Goal: Task Accomplishment & Management: Use online tool/utility

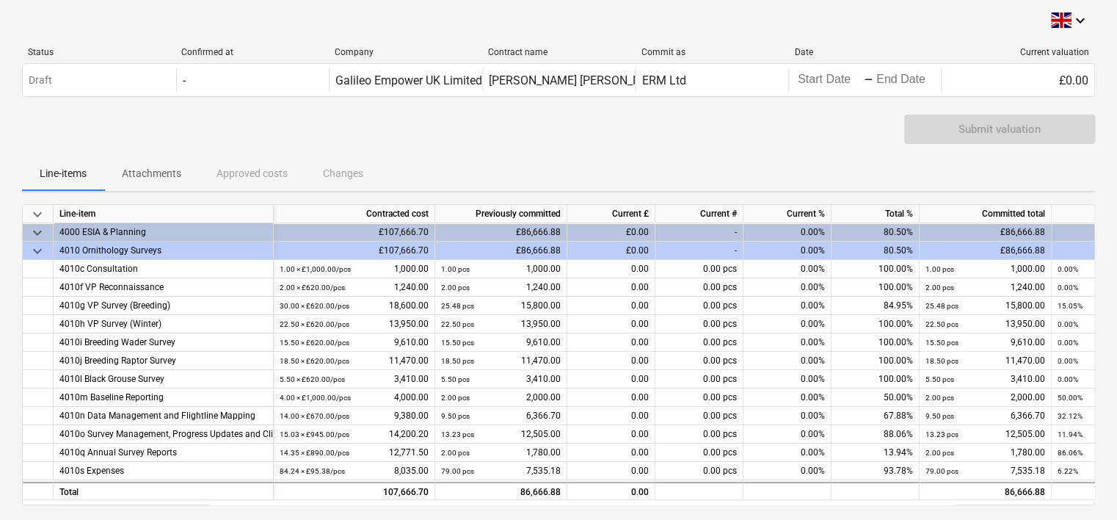
click at [615, 233] on div "£0.00" at bounding box center [611, 232] width 88 height 18
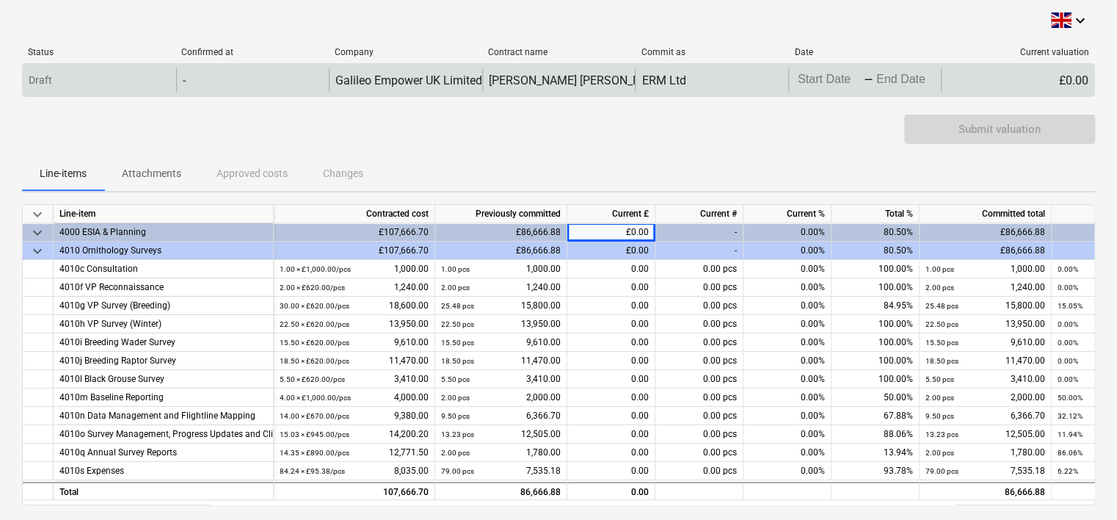
click at [819, 84] on body "keyboard_arrow_down Status Confirmed at Company Contract name Commit as Date Cu…" at bounding box center [558, 260] width 1117 height 520
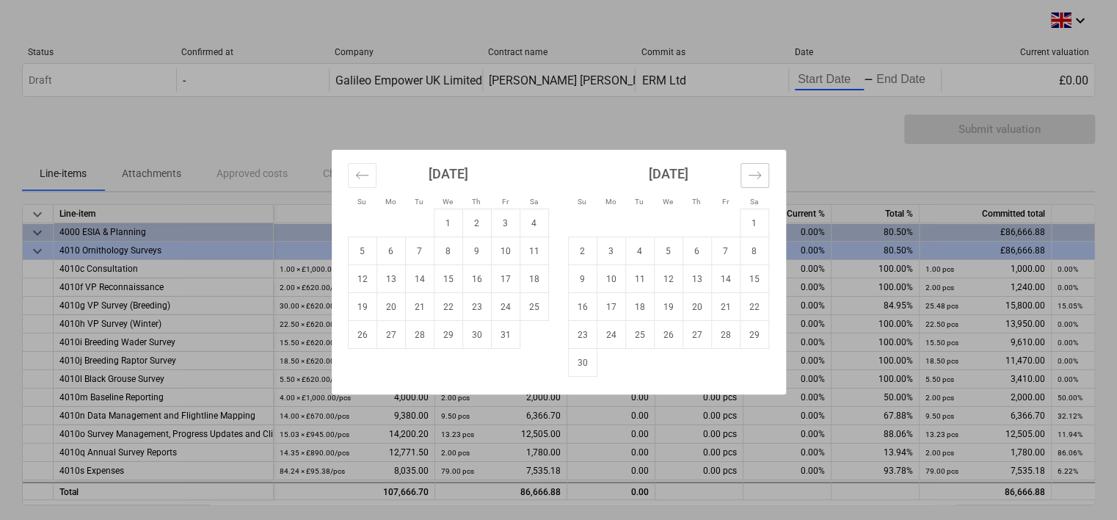
click at [755, 171] on icon "Move forward to switch to the next month." at bounding box center [755, 175] width 14 height 14
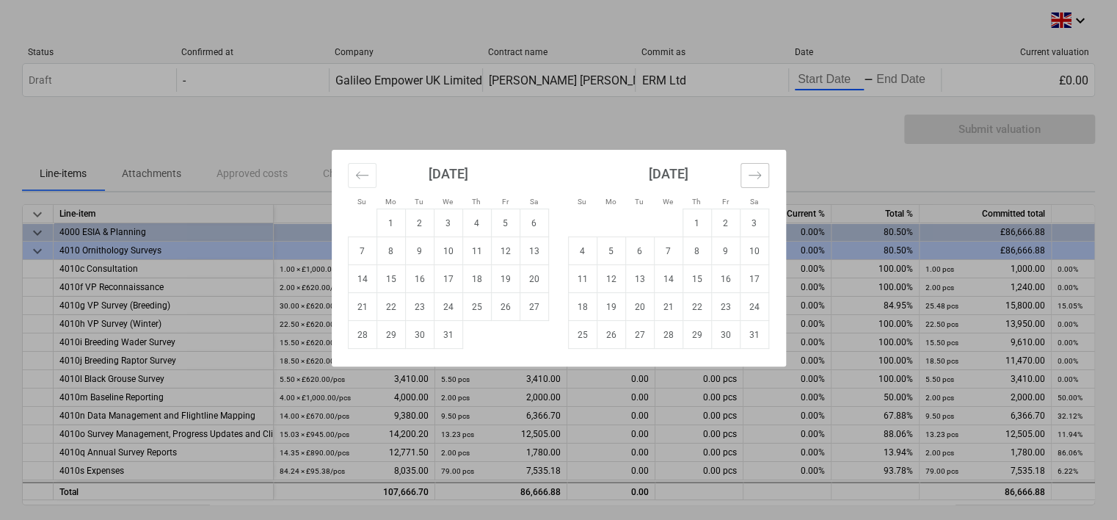
click at [755, 171] on icon "Move forward to switch to the next month." at bounding box center [755, 175] width 14 height 14
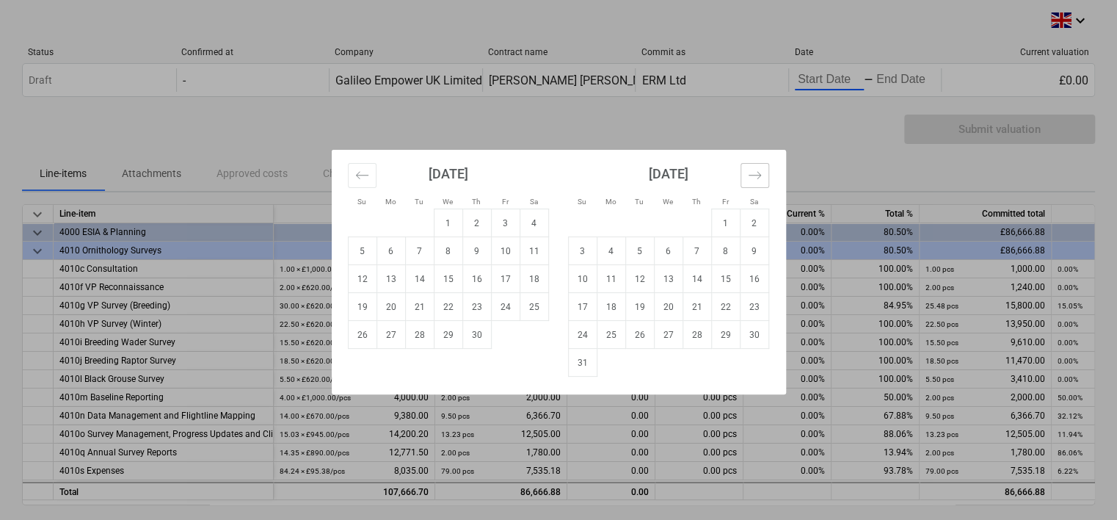
click at [755, 171] on icon "Move forward to switch to the next month." at bounding box center [755, 175] width 14 height 14
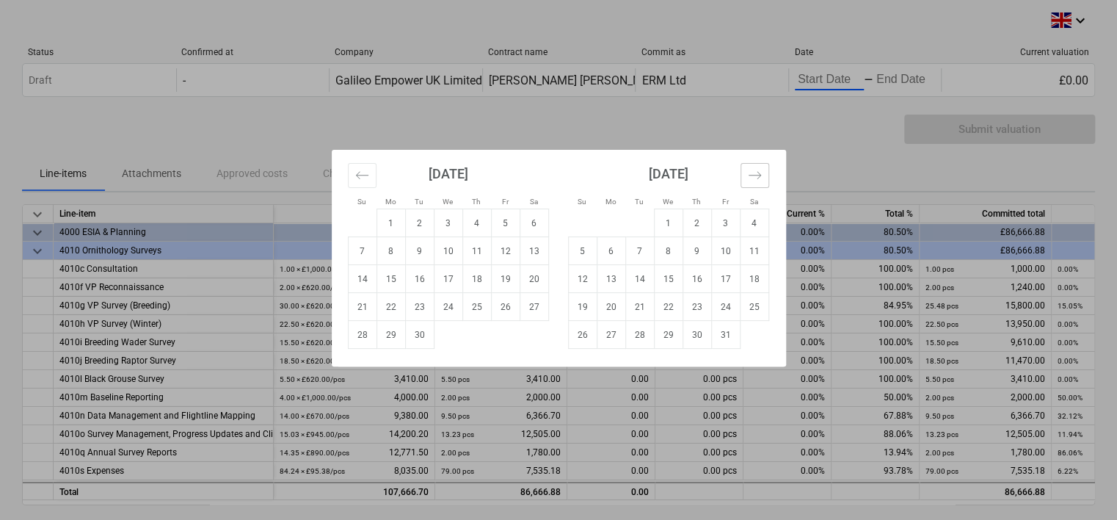
click at [755, 171] on icon "Move forward to switch to the next month." at bounding box center [755, 175] width 14 height 14
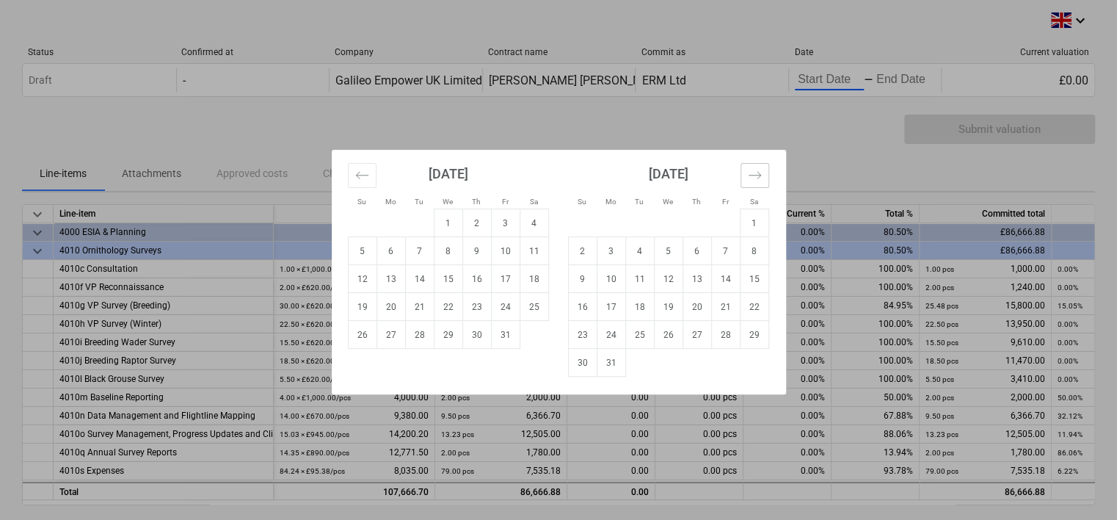
click at [752, 170] on icon "Move forward to switch to the next month." at bounding box center [755, 175] width 14 height 14
click at [633, 217] on td "1" at bounding box center [639, 223] width 29 height 28
type input "09/01/2026"
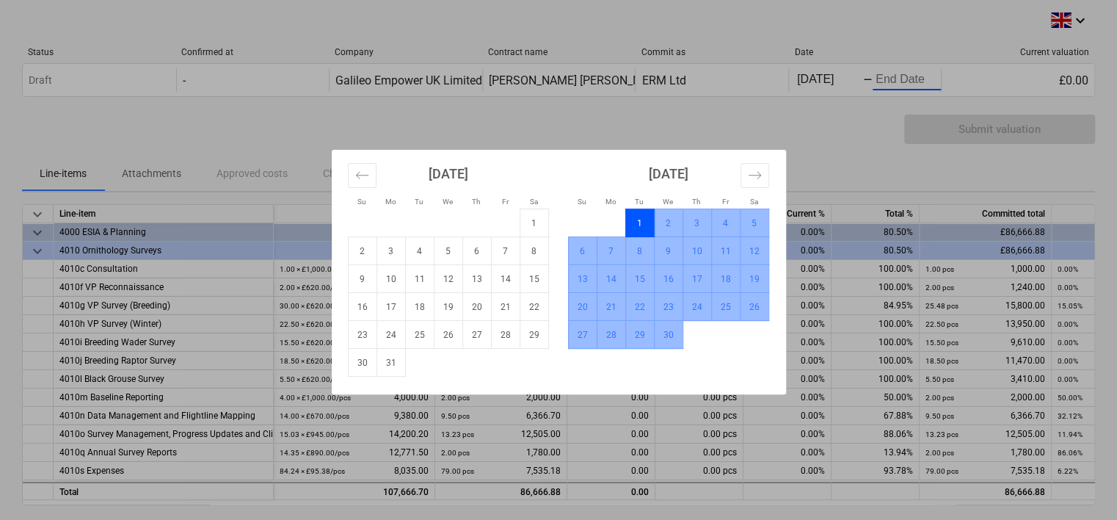
click at [669, 332] on td "30" at bounding box center [668, 335] width 29 height 28
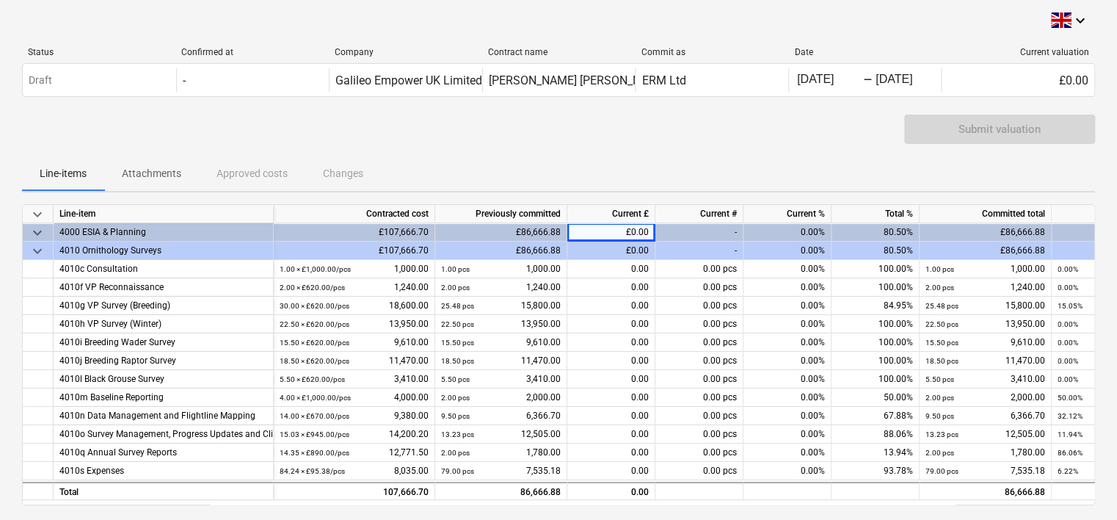
click at [615, 231] on div "£0.00" at bounding box center [611, 232] width 88 height 18
click at [631, 235] on div "£0.00" at bounding box center [611, 232] width 88 height 18
click at [680, 230] on div "-" at bounding box center [699, 232] width 88 height 18
click at [611, 227] on div "£0.00" at bounding box center [611, 232] width 88 height 18
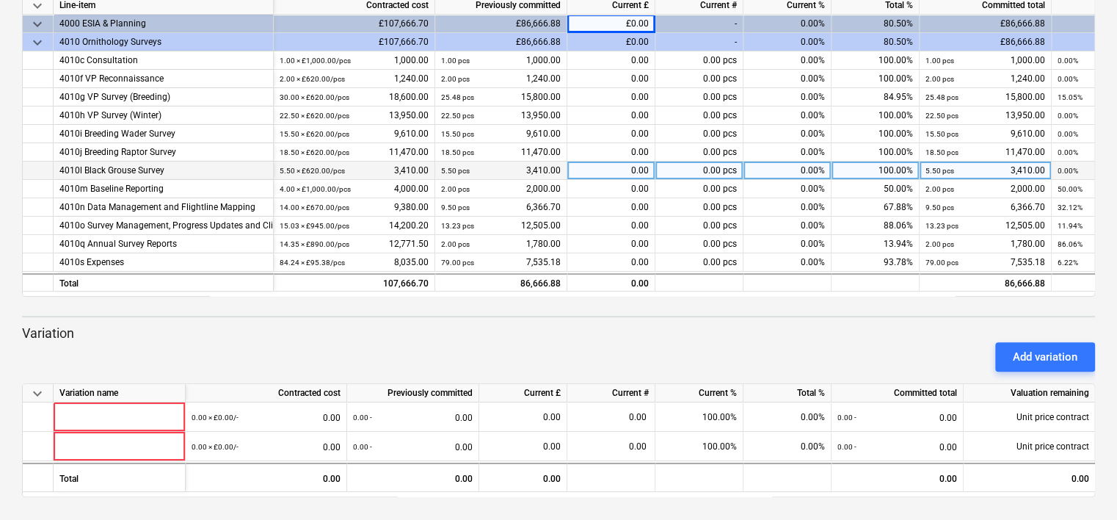
scroll to position [0, 0]
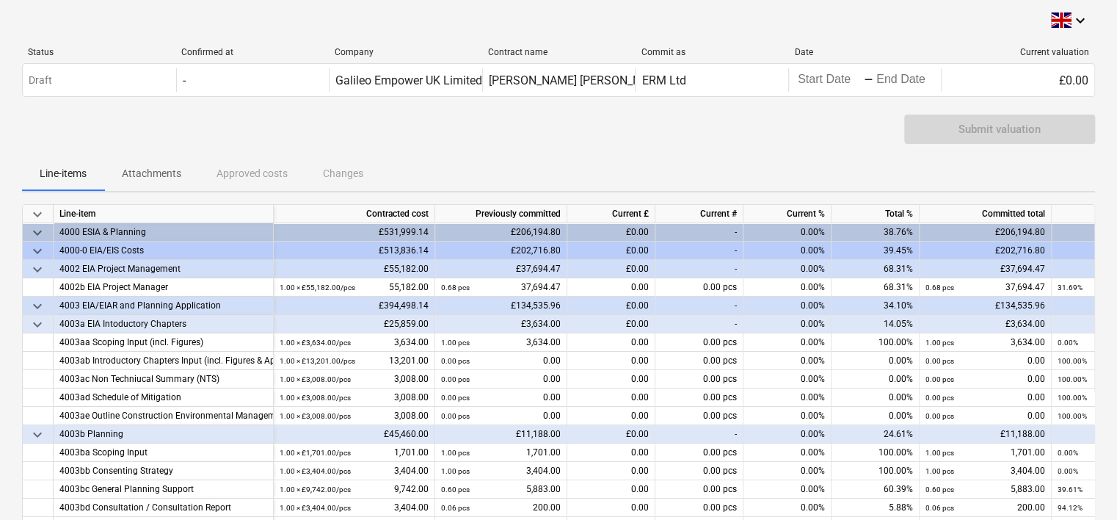
click at [620, 233] on div "£0.00" at bounding box center [611, 232] width 88 height 18
drag, startPoint x: 620, startPoint y: 229, endPoint x: 642, endPoint y: 228, distance: 22.0
click at [642, 228] on div "£0.00" at bounding box center [611, 232] width 88 height 18
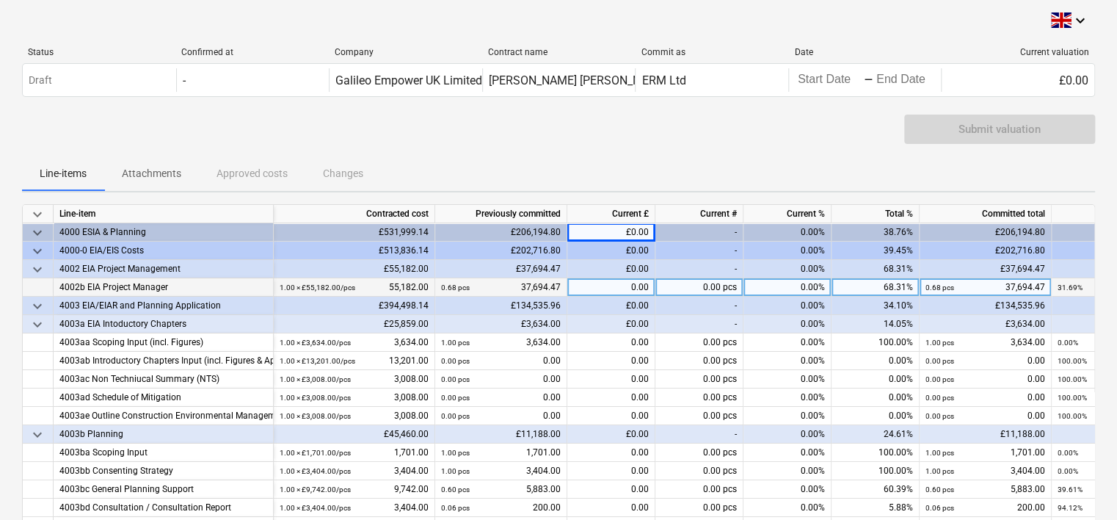
drag, startPoint x: 642, startPoint y: 228, endPoint x: 600, endPoint y: 288, distance: 73.3
click at [600, 288] on div "0.00" at bounding box center [611, 287] width 88 height 18
click at [616, 232] on div "£0.00" at bounding box center [611, 232] width 88 height 18
click at [630, 287] on div "0.00" at bounding box center [611, 287] width 88 height 18
type input "4794"
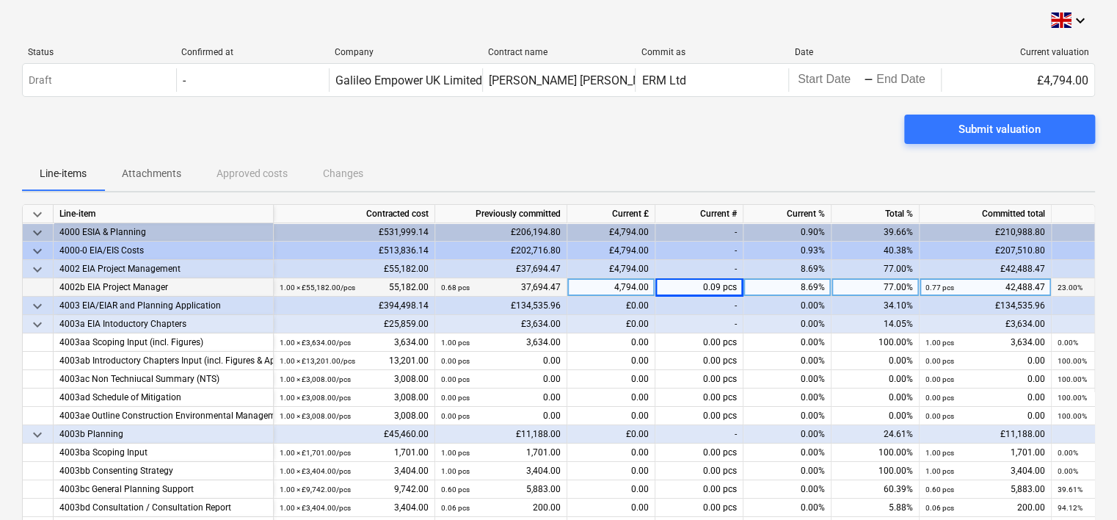
click at [609, 318] on div "£0.00" at bounding box center [611, 324] width 88 height 18
click at [610, 321] on div "£0.00" at bounding box center [611, 324] width 88 height 18
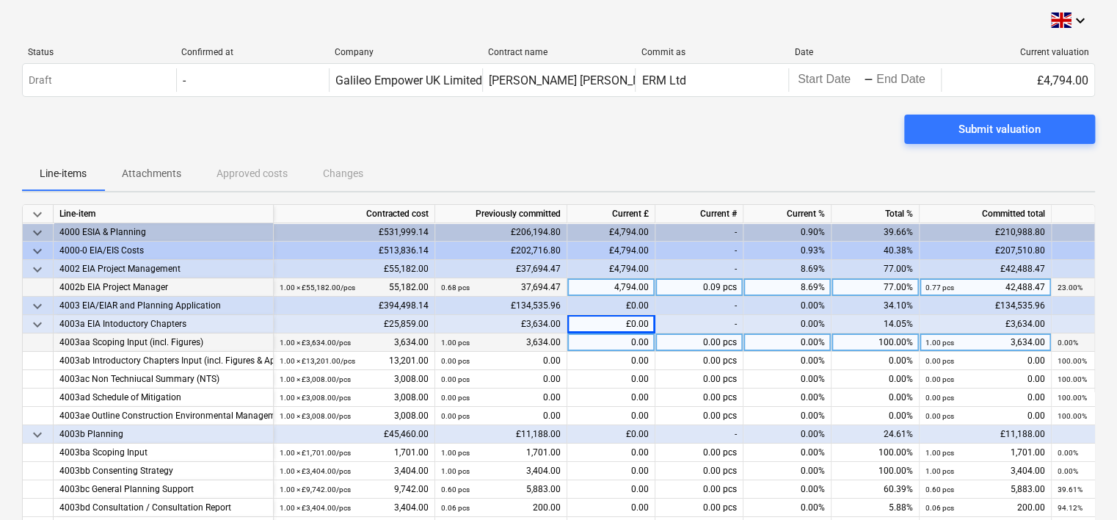
click at [616, 340] on div "0.00" at bounding box center [611, 342] width 88 height 18
click at [614, 333] on input at bounding box center [610, 342] width 87 height 18
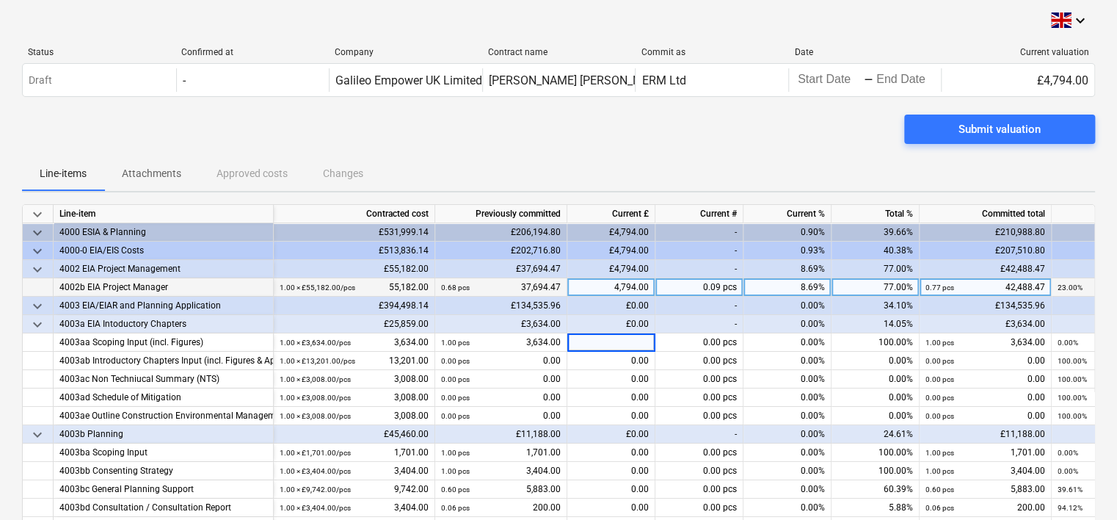
click at [608, 319] on div "£0.00" at bounding box center [611, 324] width 88 height 18
click at [664, 320] on div "-" at bounding box center [699, 324] width 88 height 18
click at [617, 321] on div "£0.00" at bounding box center [611, 324] width 88 height 18
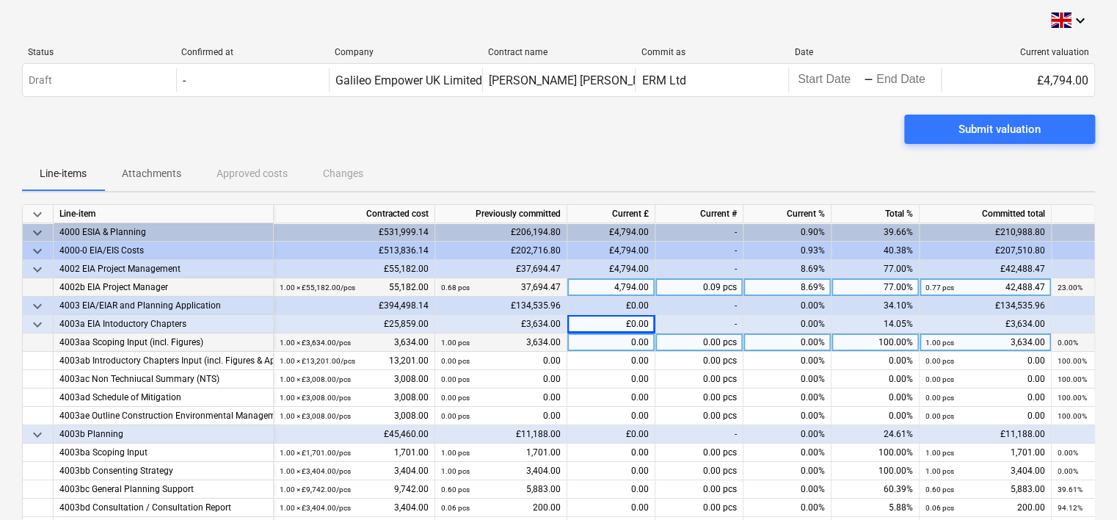
click at [608, 347] on div "0.00" at bounding box center [611, 342] width 88 height 18
type input "1535"
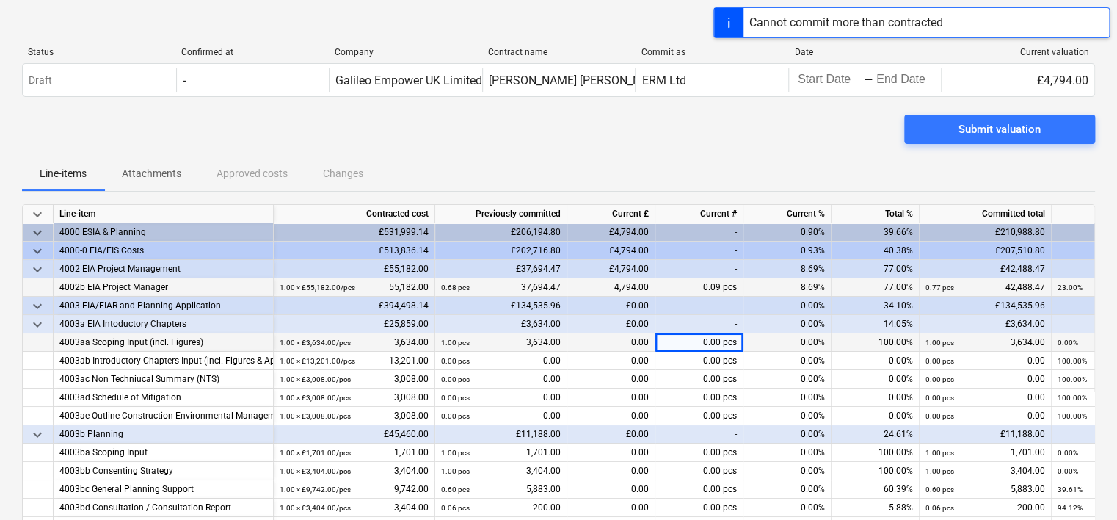
click at [606, 317] on div "£0.00" at bounding box center [611, 324] width 88 height 18
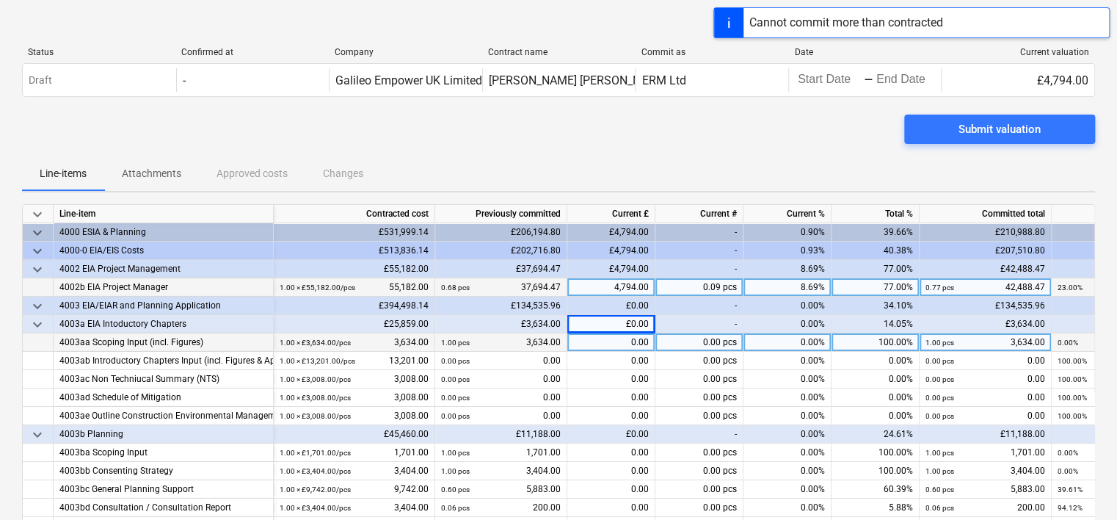
click at [606, 318] on div "£0.00" at bounding box center [611, 324] width 88 height 18
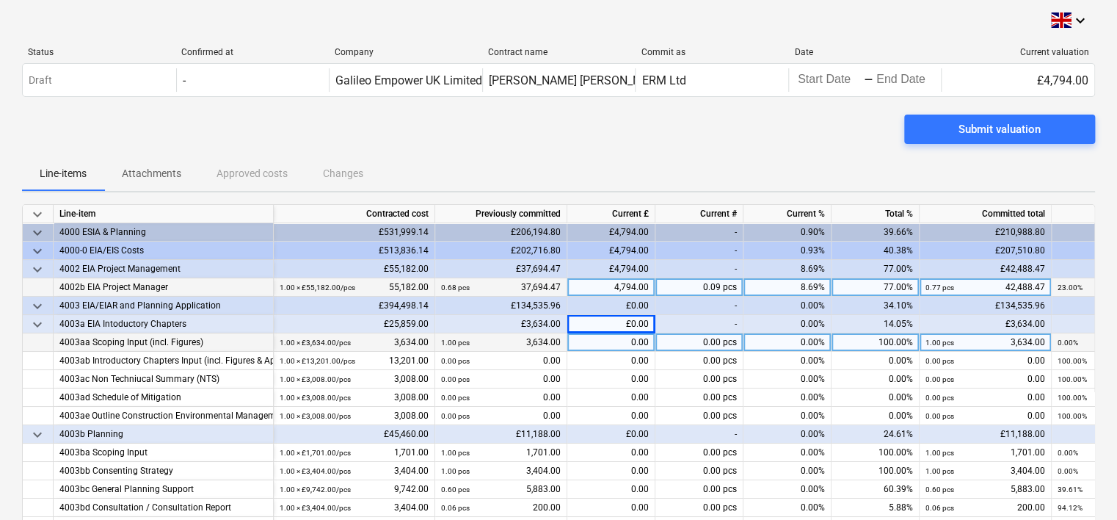
click at [623, 324] on div "£0.00" at bounding box center [611, 324] width 88 height 18
drag, startPoint x: 631, startPoint y: 324, endPoint x: 656, endPoint y: 324, distance: 25.7
click at [0, 0] on div "keyboard_arrow_down 4003a EIA Intoductory Chapters £25,859.00 £3,634.00 £0.00 -…" at bounding box center [0, 0] width 0 height 0
drag, startPoint x: 656, startPoint y: 324, endPoint x: 694, endPoint y: 321, distance: 38.3
click at [694, 321] on div "-" at bounding box center [699, 324] width 88 height 18
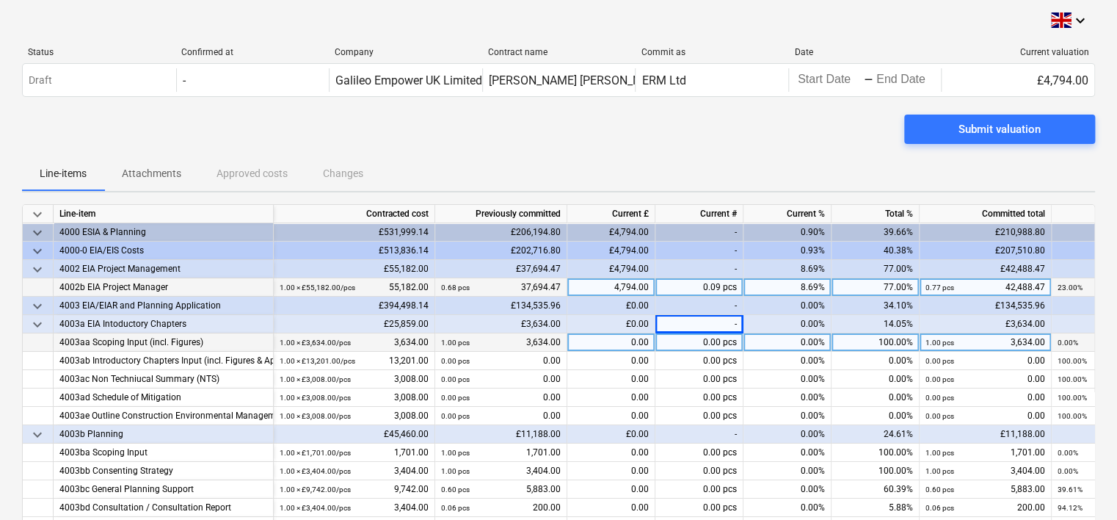
click at [625, 349] on div "0.00" at bounding box center [611, 342] width 88 height 18
type input "1535"
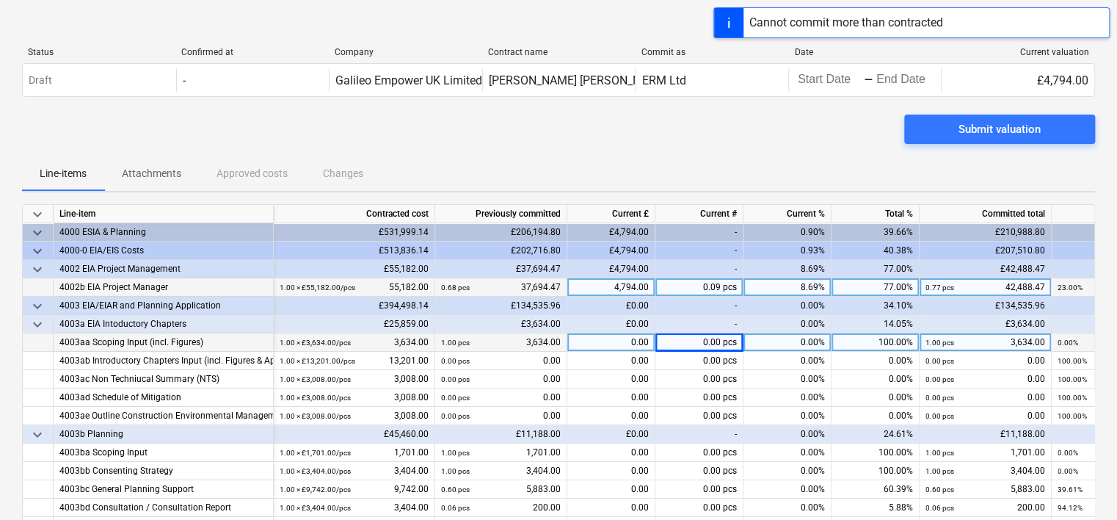
click at [705, 153] on div "Submit valuation" at bounding box center [558, 135] width 1073 height 41
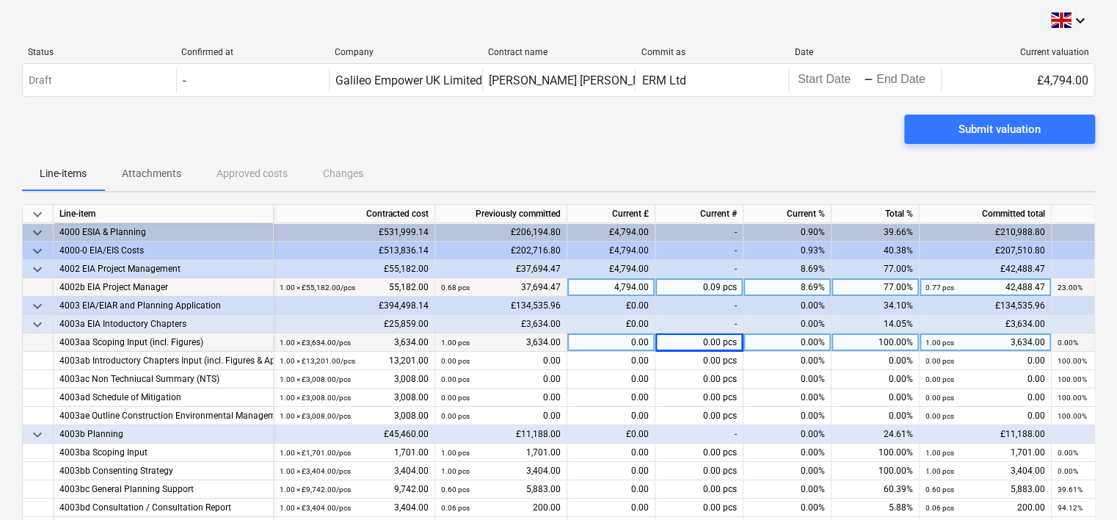
click at [622, 301] on div "£0.00" at bounding box center [611, 306] width 88 height 18
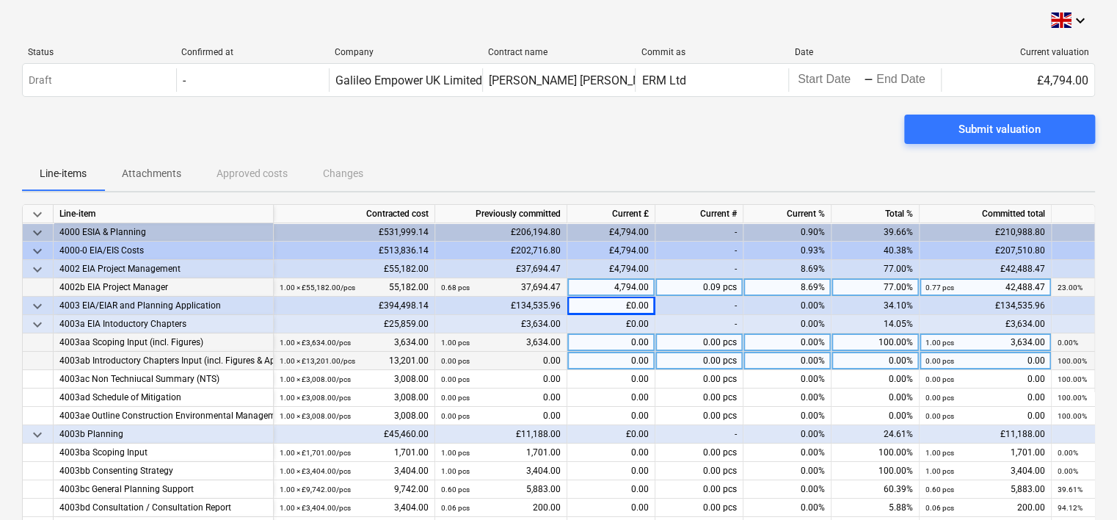
click at [596, 352] on div "0.00" at bounding box center [611, 361] width 88 height 18
type input "1535"
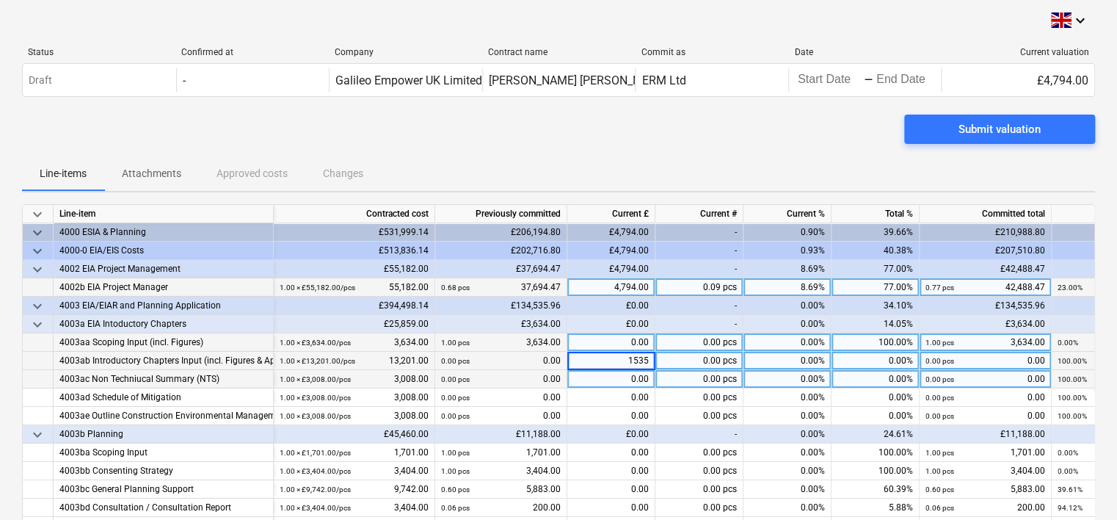
click at [578, 385] on div "0.00" at bounding box center [611, 379] width 88 height 18
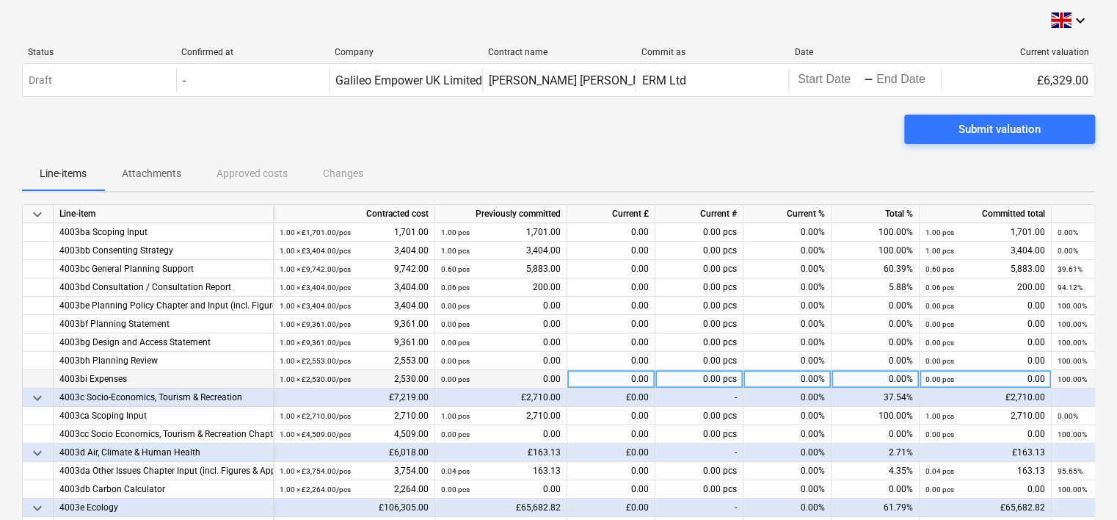
scroll to position [367, 0]
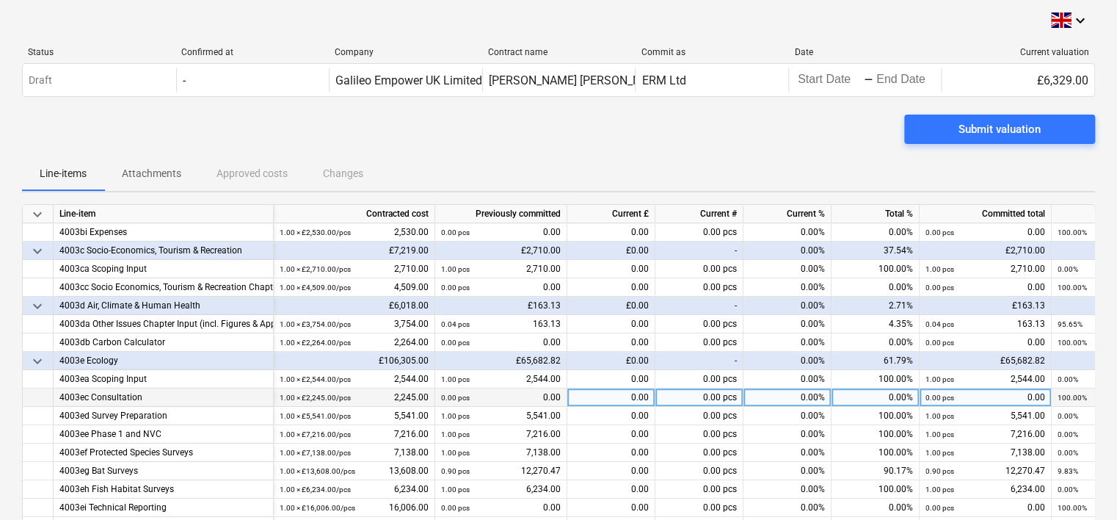
click at [587, 396] on div "0.00" at bounding box center [611, 397] width 88 height 18
type input "1200"
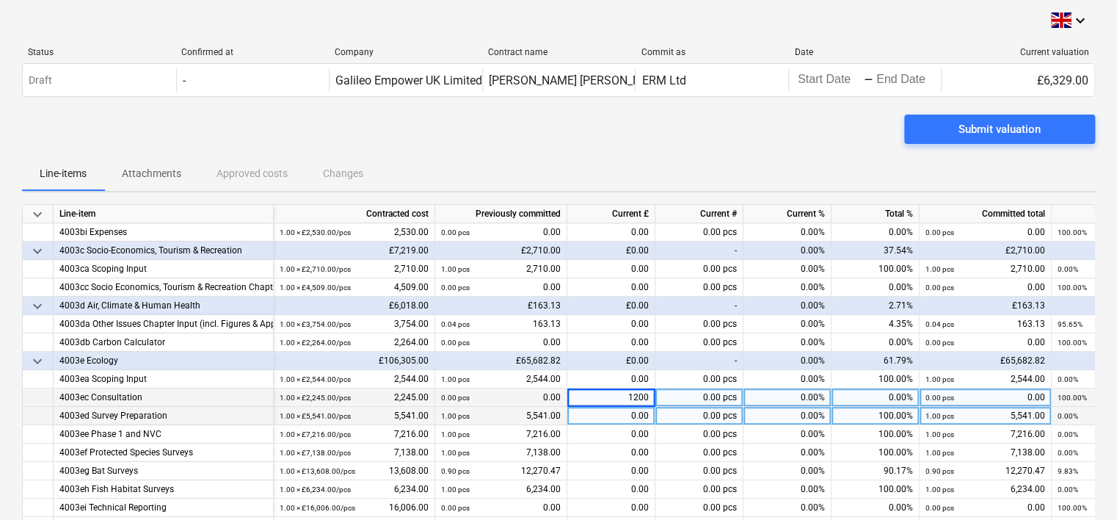
click at [630, 415] on div "0.00" at bounding box center [611, 416] width 88 height 18
click at [608, 415] on div "0.00" at bounding box center [611, 416] width 88 height 18
type input "900"
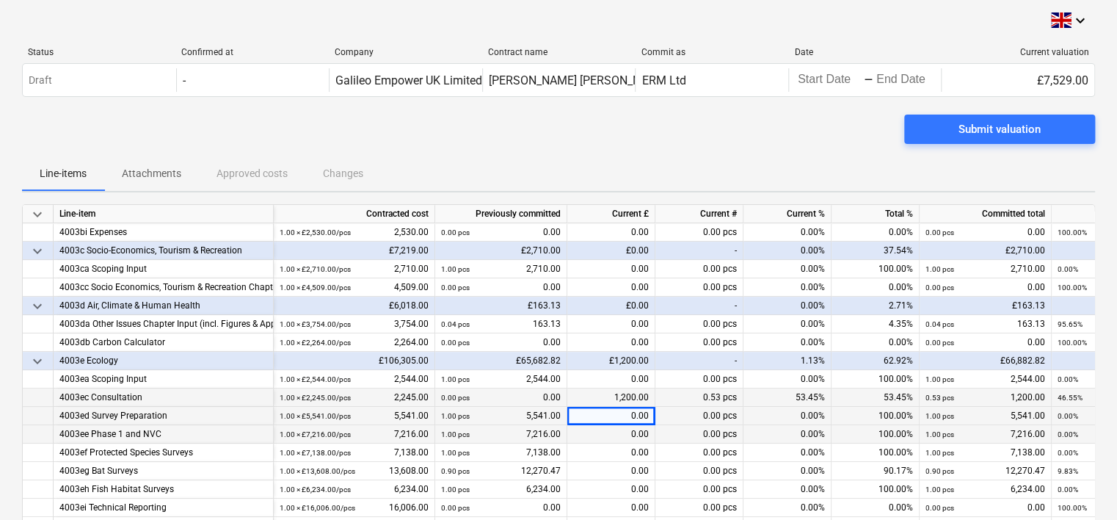
click at [604, 429] on div "0.00" at bounding box center [611, 434] width 88 height 18
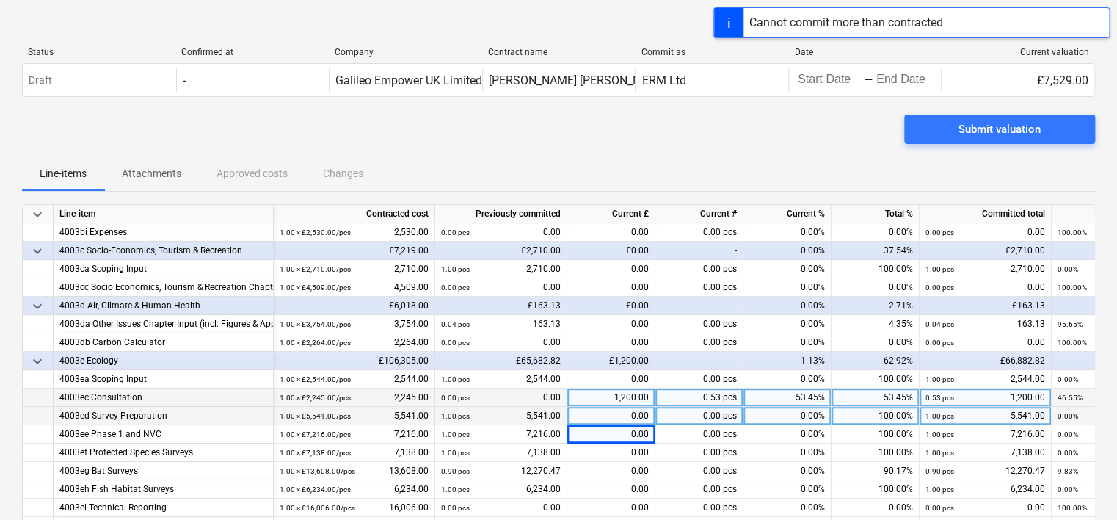
click at [603, 420] on div "0.00" at bounding box center [611, 416] width 88 height 18
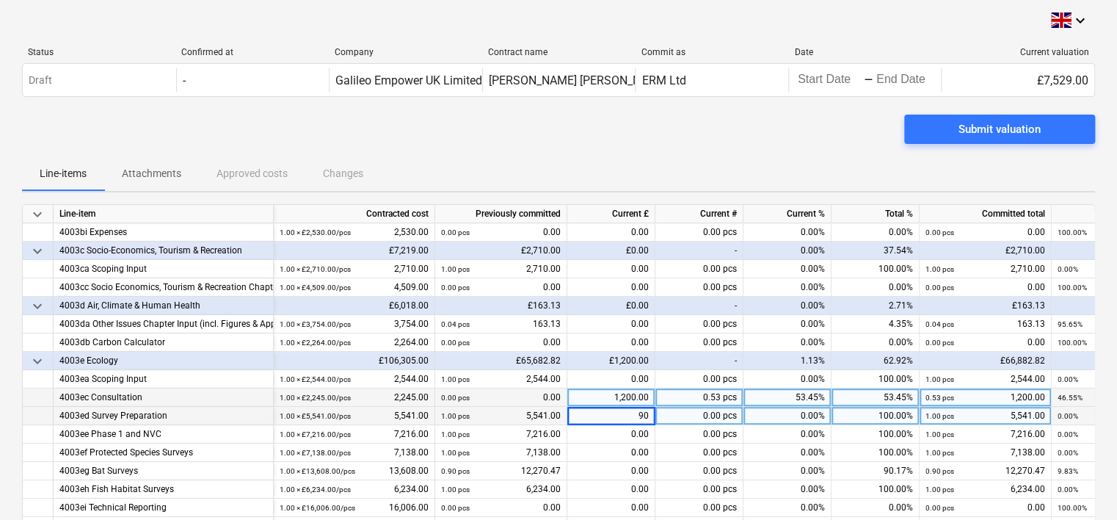
type input "900"
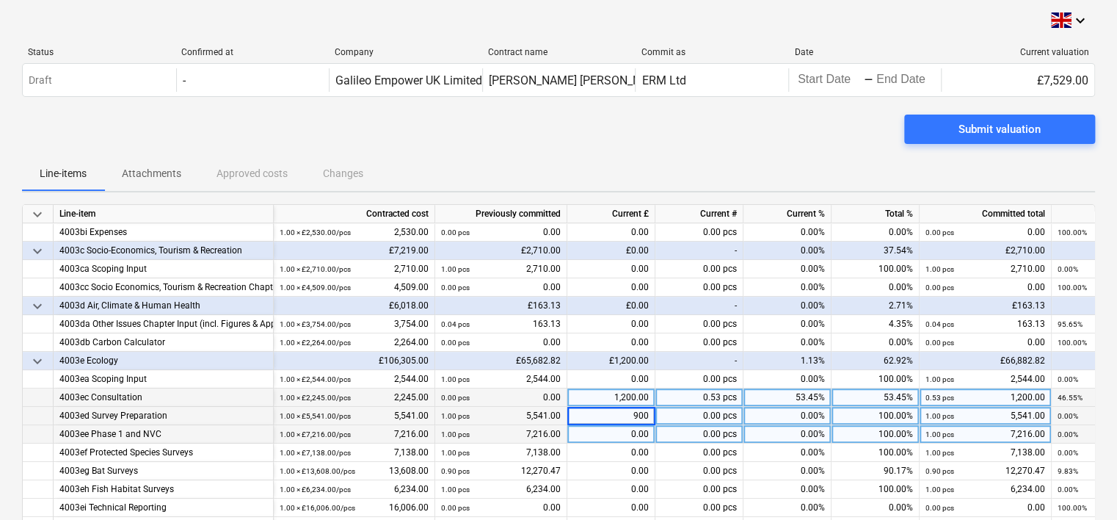
click at [598, 430] on div "0.00" at bounding box center [611, 434] width 88 height 18
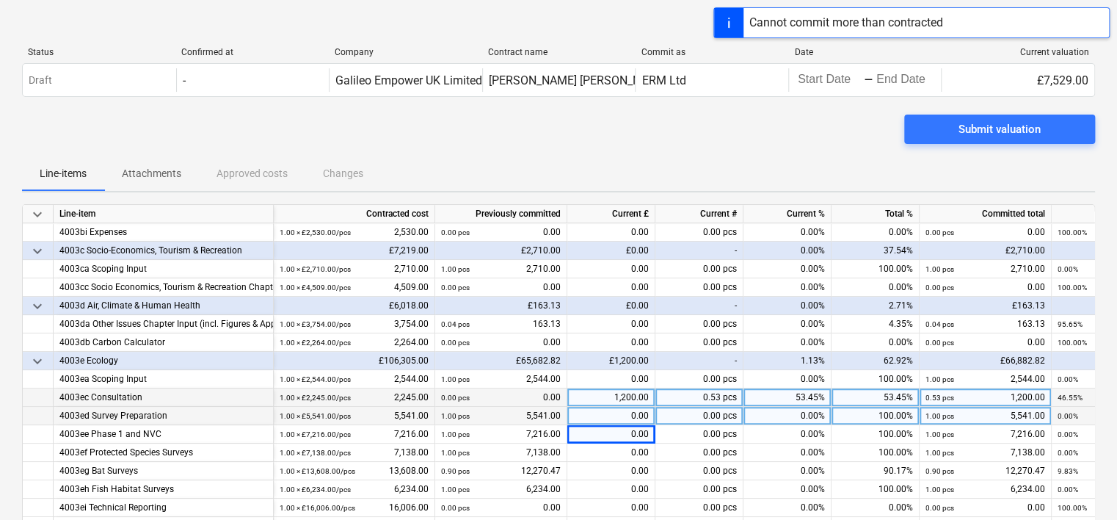
click at [599, 421] on div "0.00" at bounding box center [611, 416] width 88 height 18
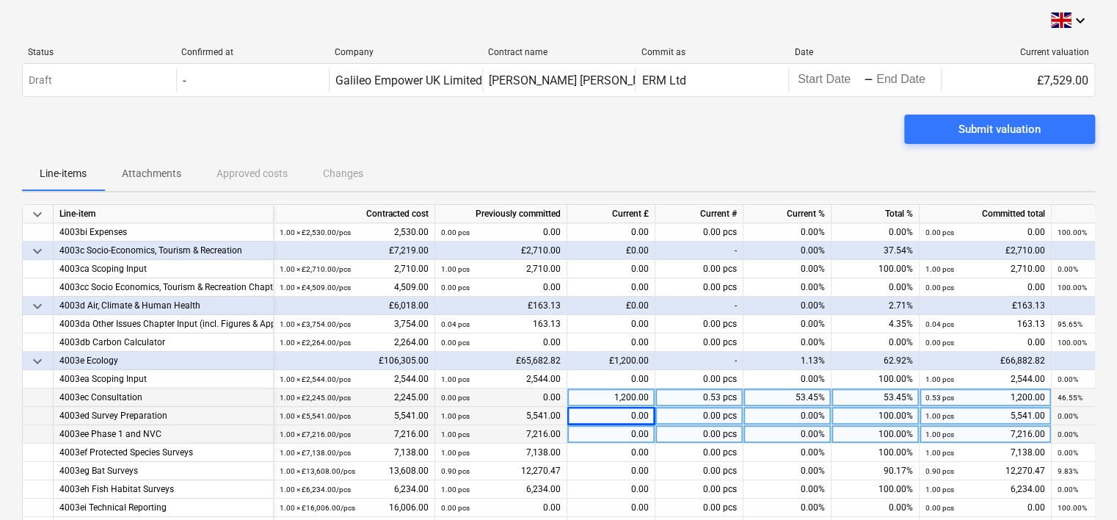
click at [625, 432] on div "0.00" at bounding box center [611, 434] width 88 height 18
type input "9925"
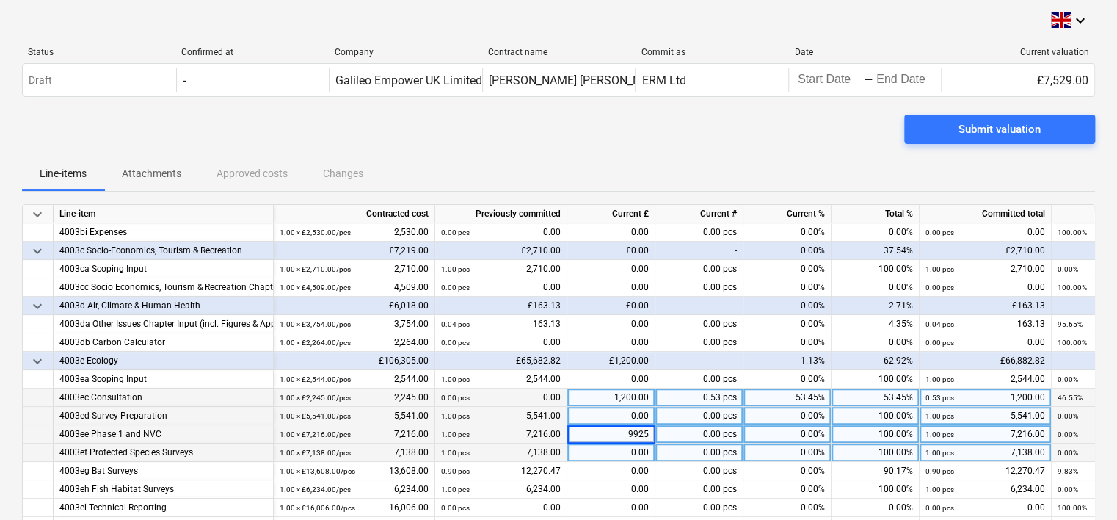
click at [622, 448] on div "0.00" at bounding box center [611, 452] width 88 height 18
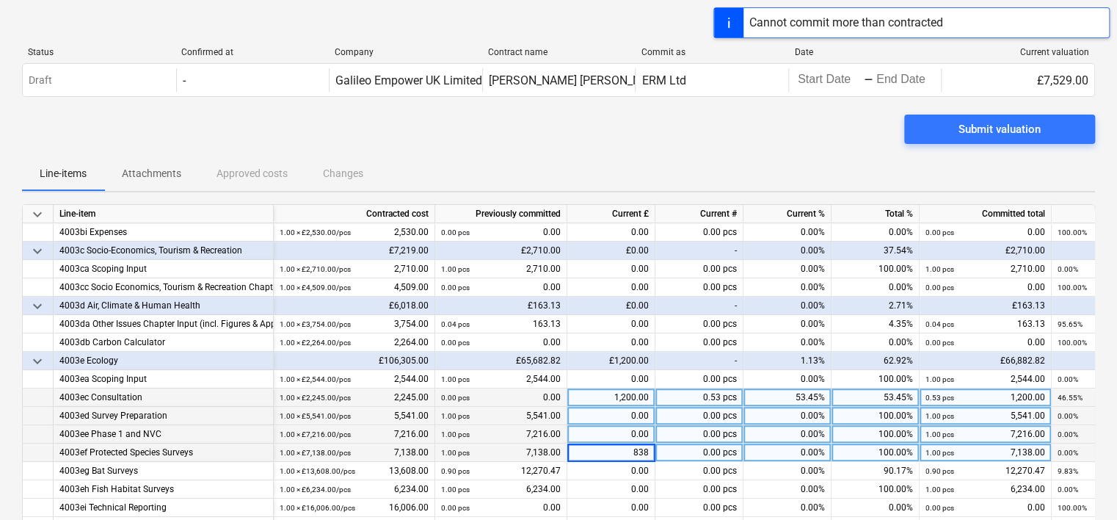
type input "8385"
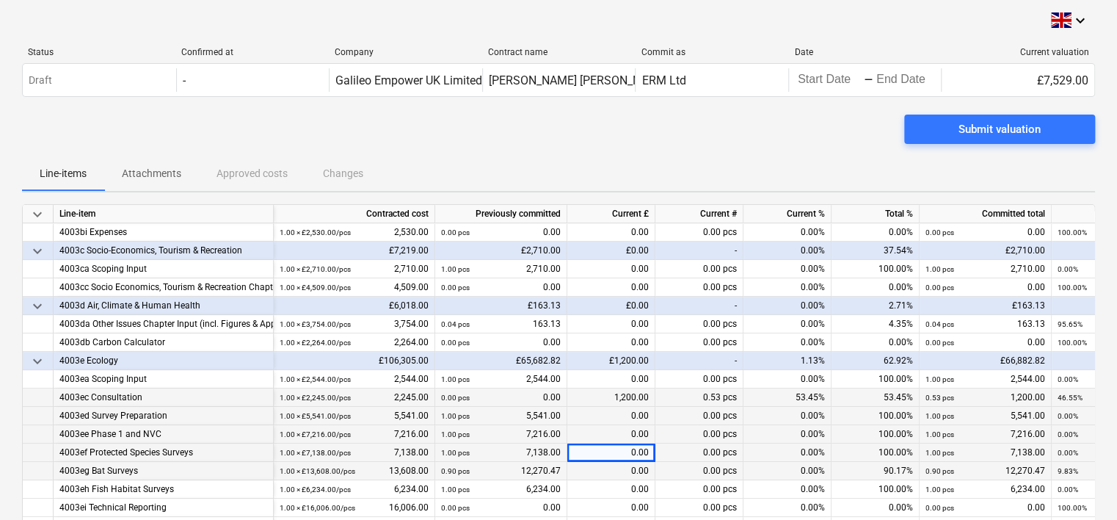
click at [622, 465] on div "0.00" at bounding box center [611, 471] width 88 height 18
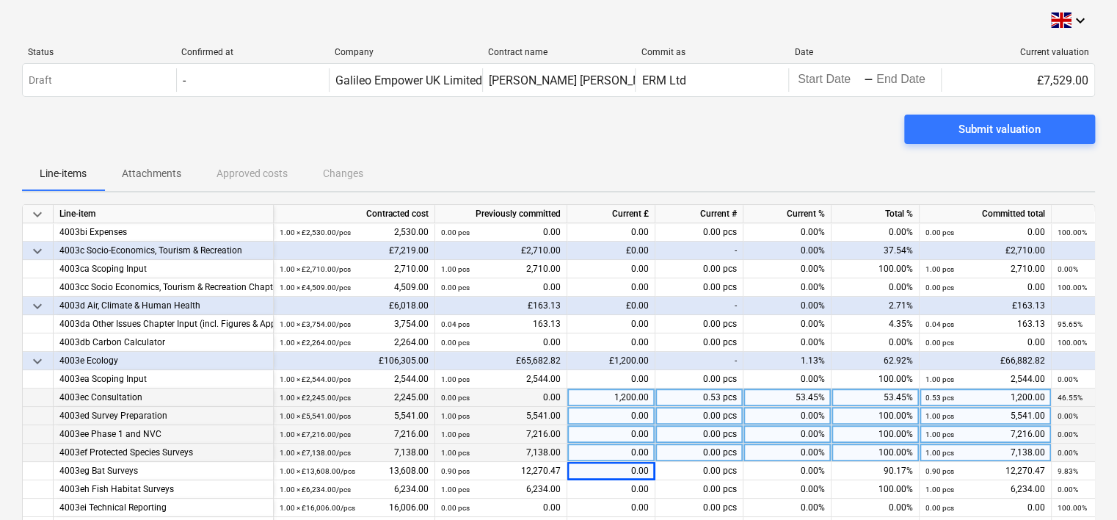
click at [611, 418] on div "0.00" at bounding box center [611, 416] width 88 height 18
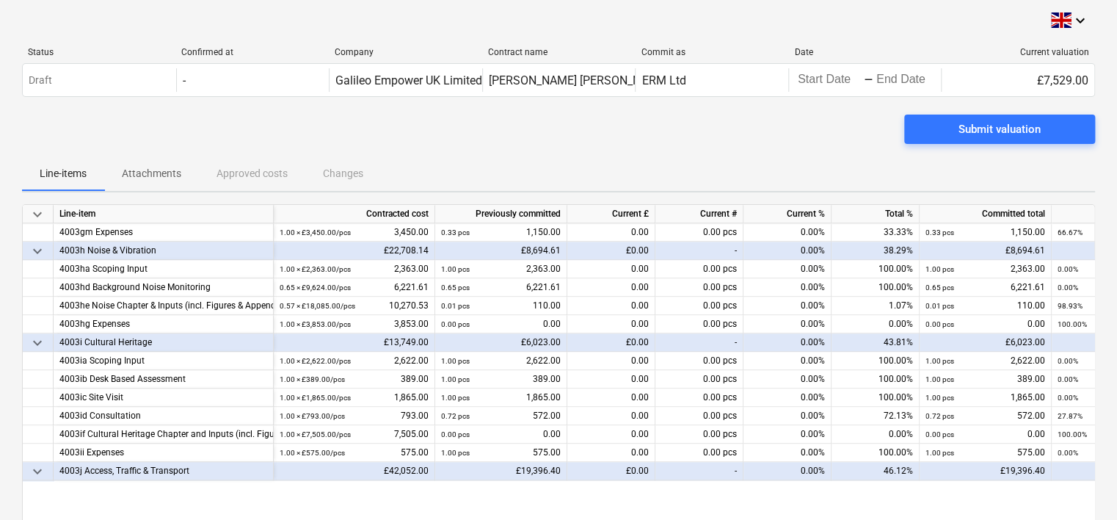
scroll to position [440, 0]
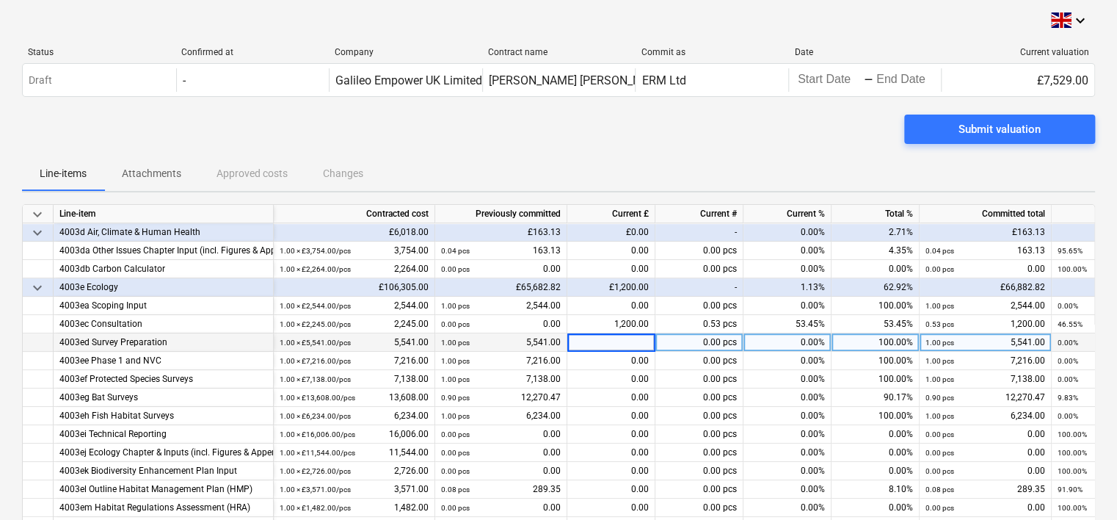
click at [617, 341] on input at bounding box center [610, 342] width 87 height 18
click at [576, 339] on input at bounding box center [610, 342] width 87 height 18
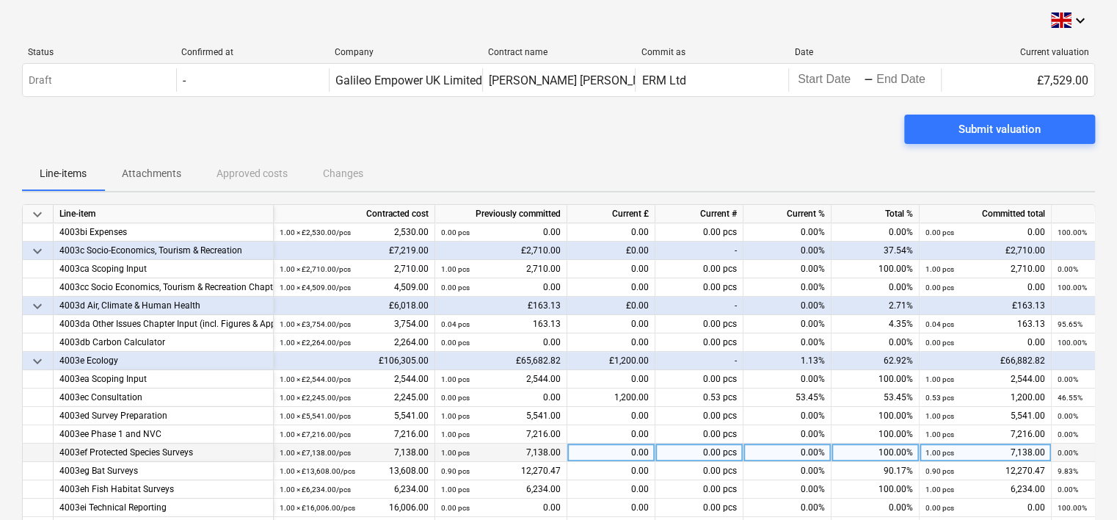
scroll to position [440, 0]
